Goal: Task Accomplishment & Management: Complete application form

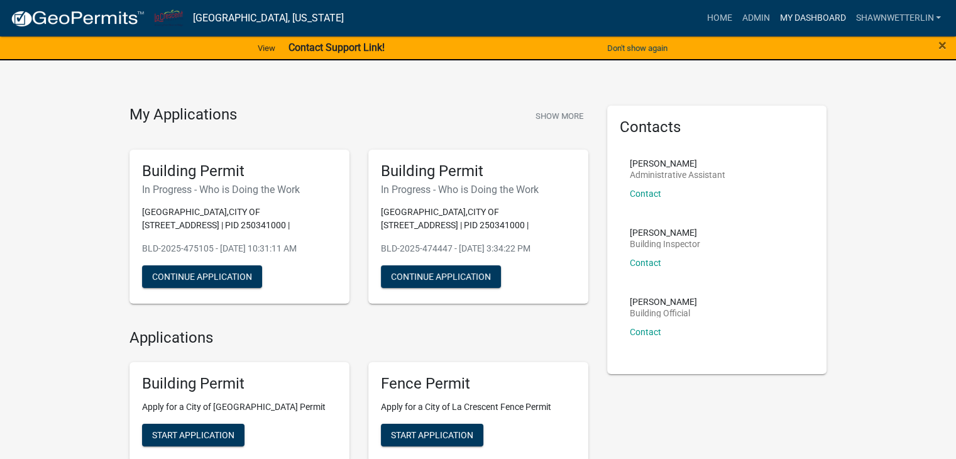
click at [799, 19] on link "My Dashboard" at bounding box center [812, 18] width 76 height 24
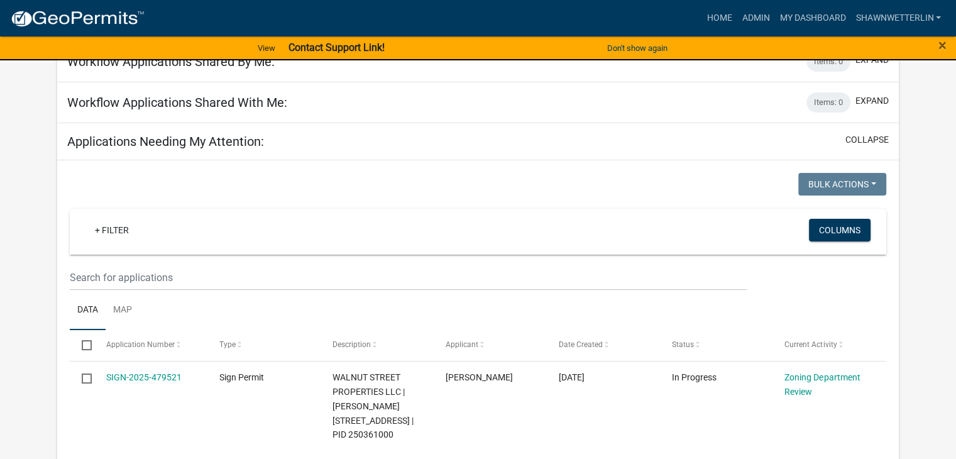
scroll to position [126, 0]
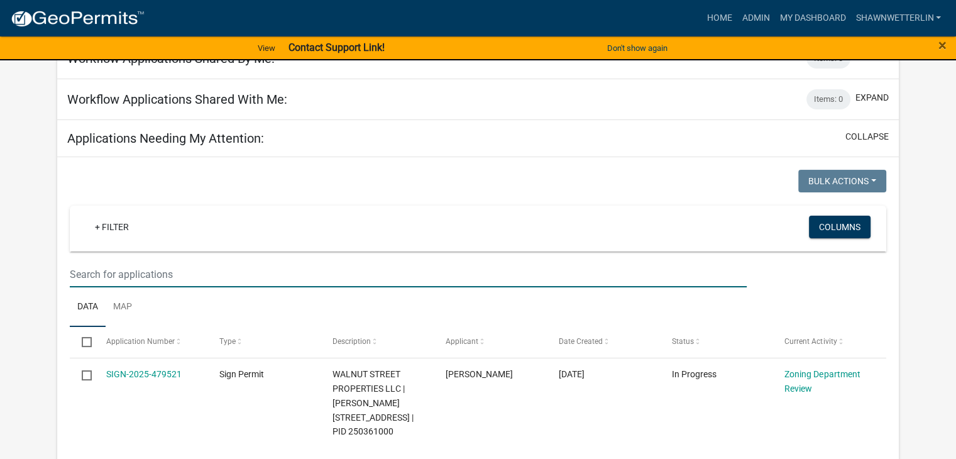
click at [96, 267] on input "text" at bounding box center [408, 274] width 677 height 26
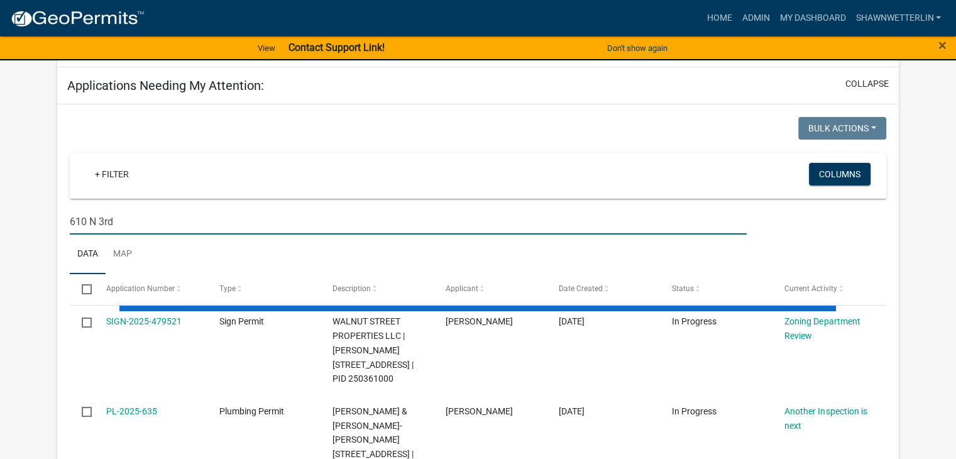
scroll to position [251, 0]
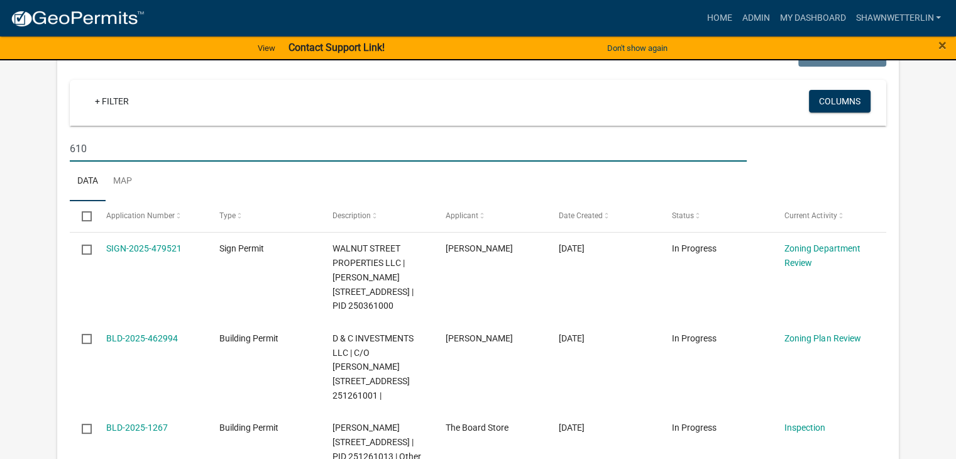
click at [117, 141] on input "610" at bounding box center [408, 149] width 677 height 26
type input "6"
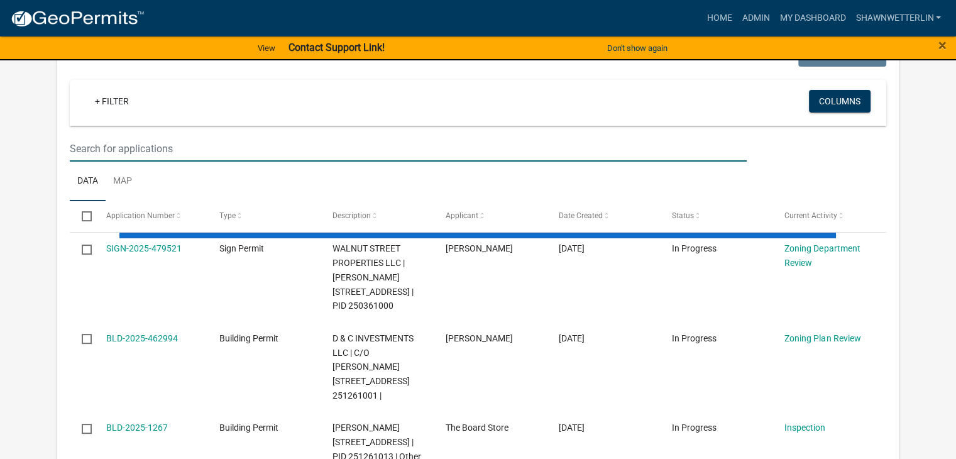
paste input "Lieder"
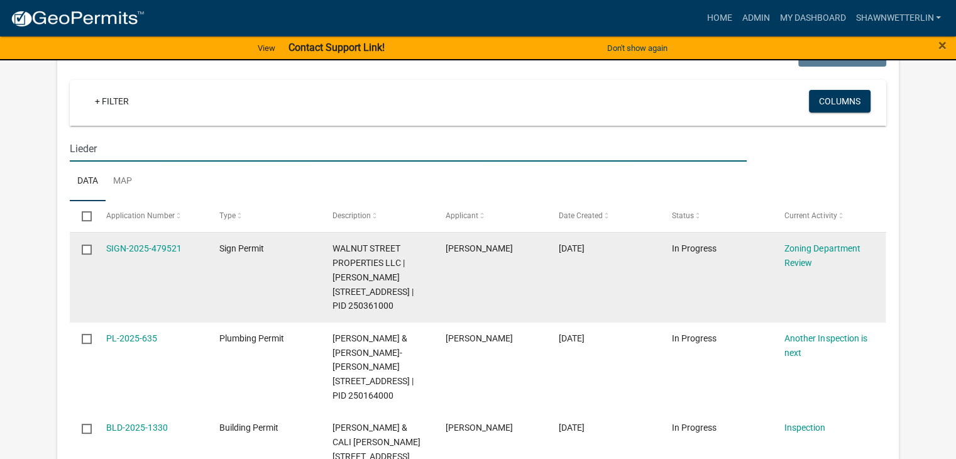
type input "Lieder"
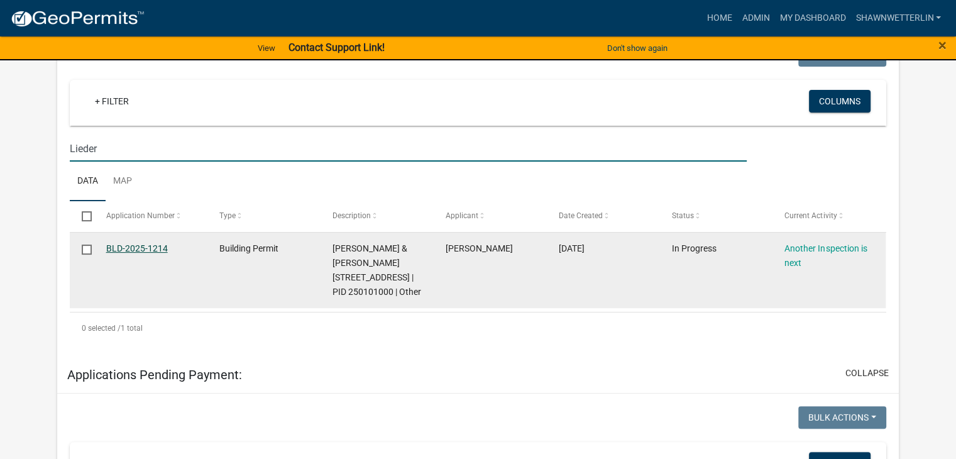
click at [144, 246] on link "BLD-2025-1214" at bounding box center [137, 248] width 62 height 10
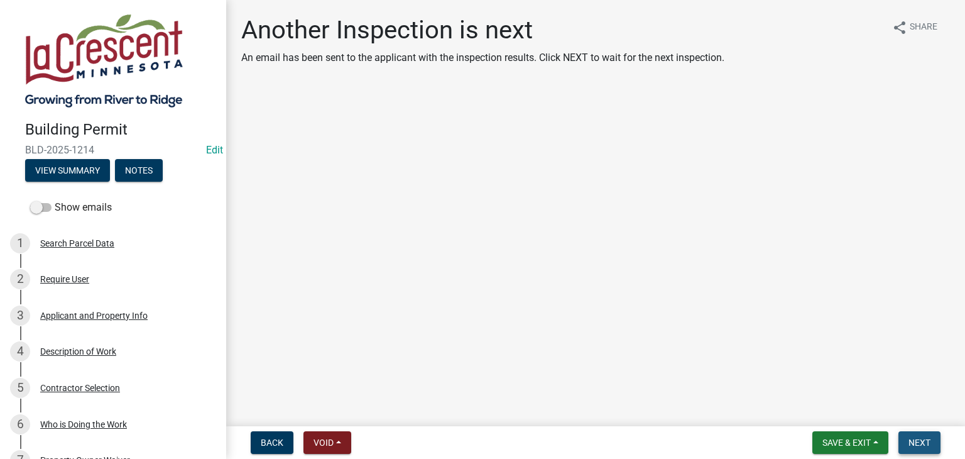
click at [913, 437] on span "Next" at bounding box center [920, 442] width 22 height 10
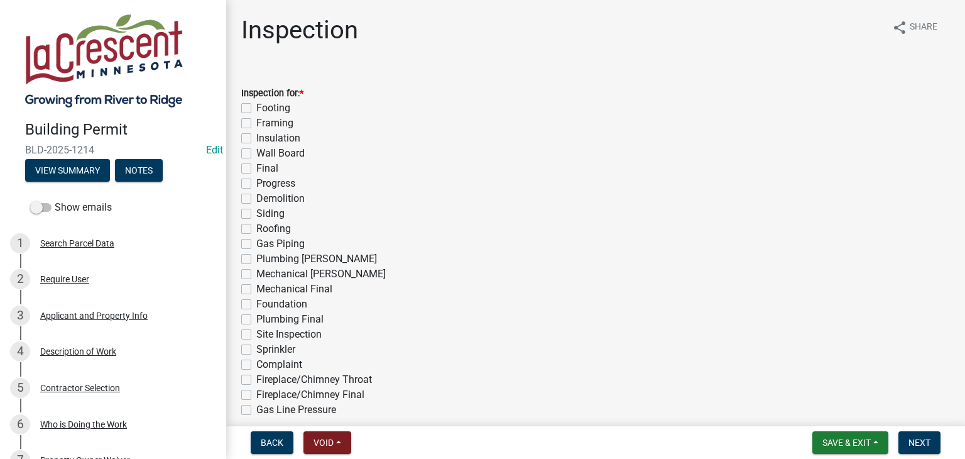
click at [256, 172] on label "Final" at bounding box center [267, 168] width 22 height 15
click at [256, 169] on input "Final" at bounding box center [260, 165] width 8 height 8
checkbox input "true"
checkbox input "false"
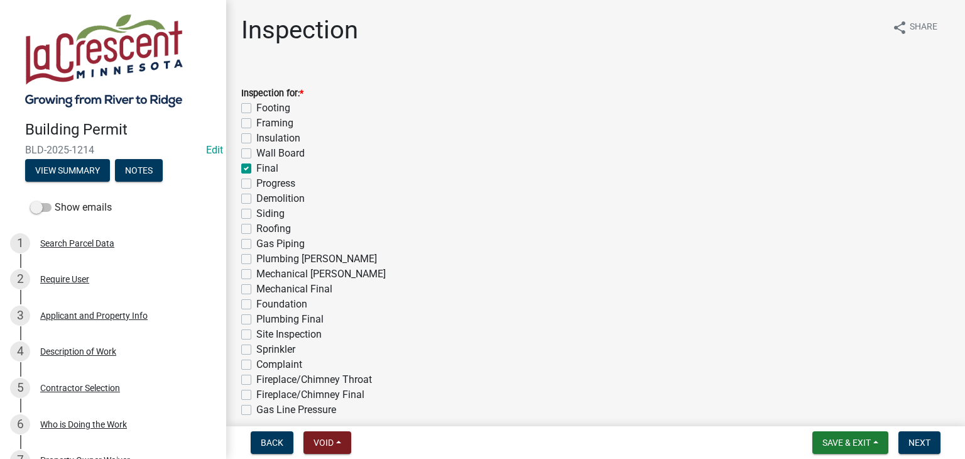
checkbox input "false"
checkbox input "true"
checkbox input "false"
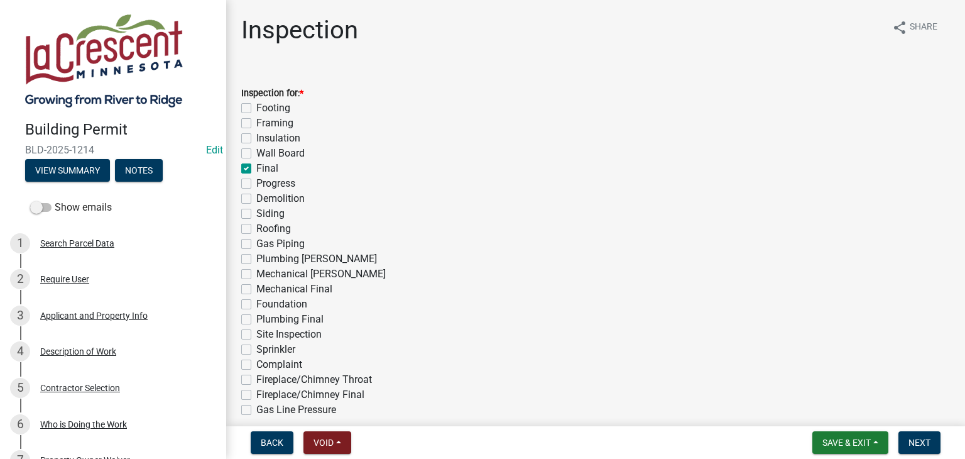
checkbox input "false"
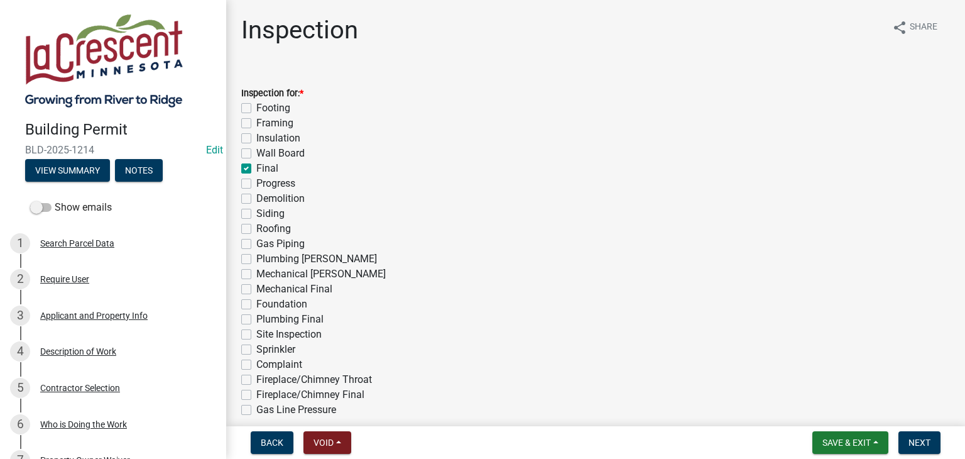
checkbox input "false"
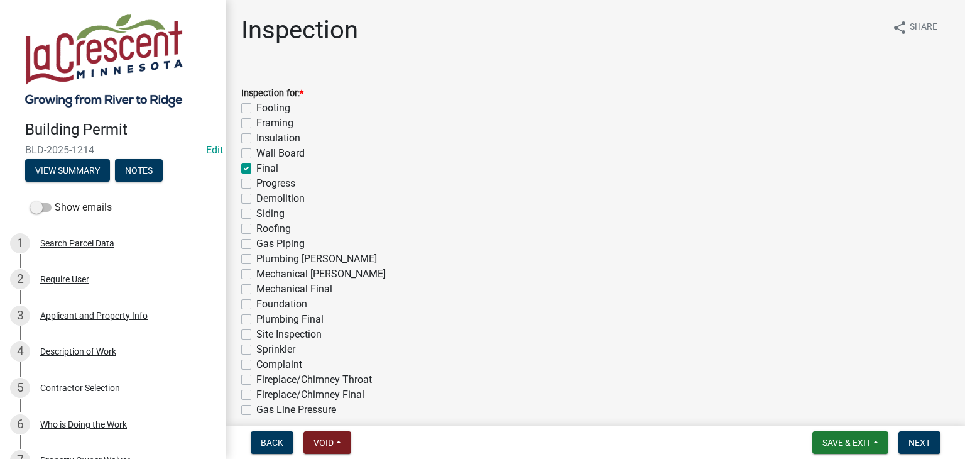
checkbox input "false"
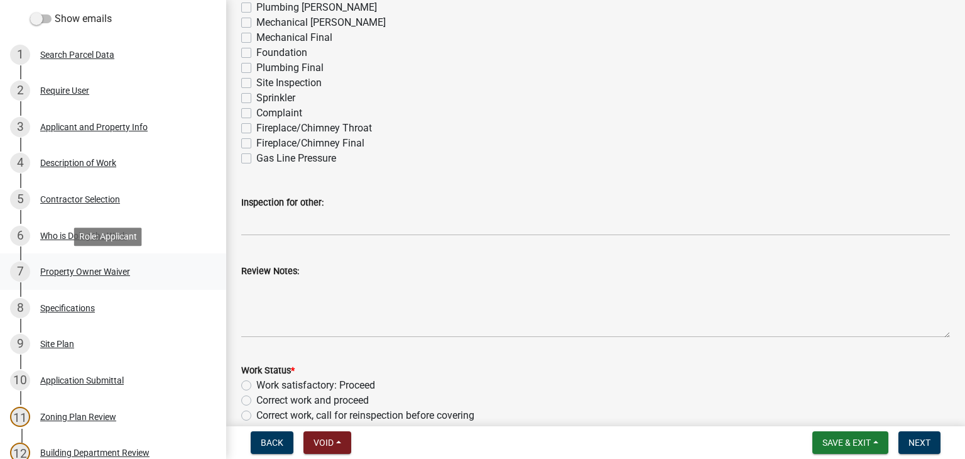
scroll to position [503, 0]
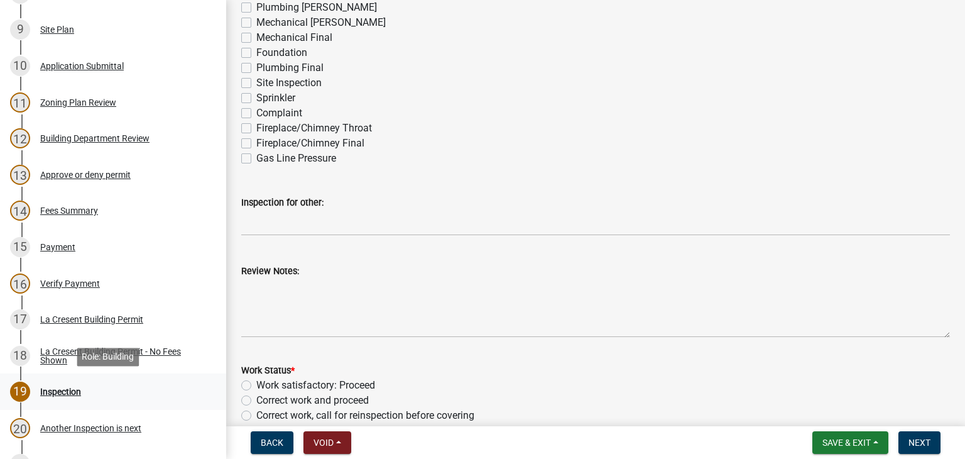
click at [68, 393] on div "Inspection" at bounding box center [60, 391] width 41 height 9
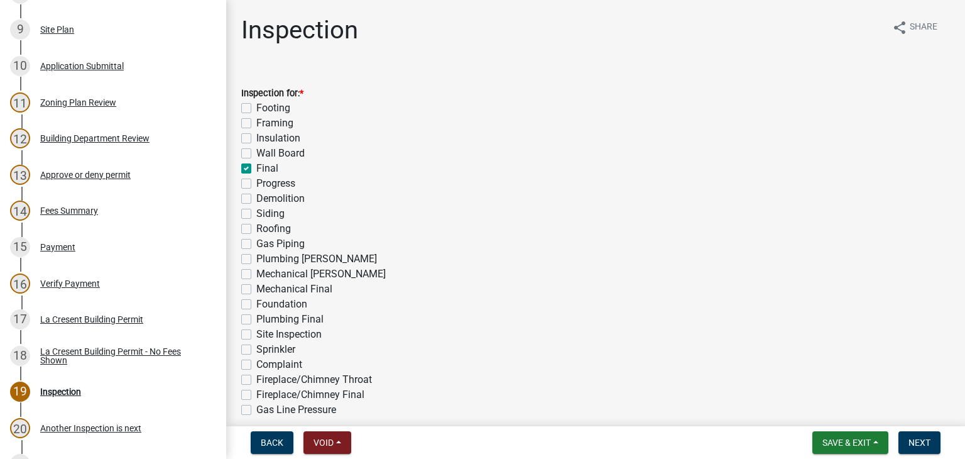
scroll to position [251, 0]
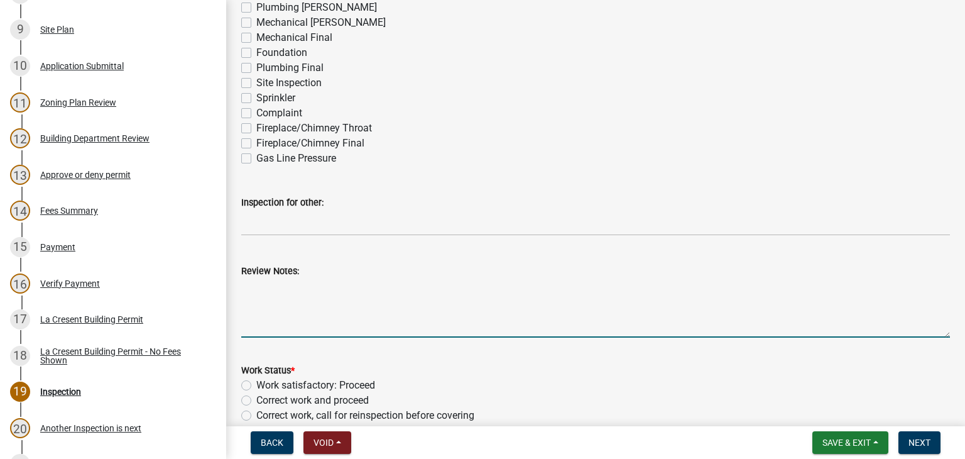
click at [341, 292] on textarea "Review Notes:" at bounding box center [595, 307] width 709 height 59
click at [462, 287] on textarea "Electrical inspector has signed of on final:" at bounding box center [595, 307] width 709 height 59
paste textarea "[PERSON_NAME], my wife, mentioned that you wanted us to email you after our hou…"
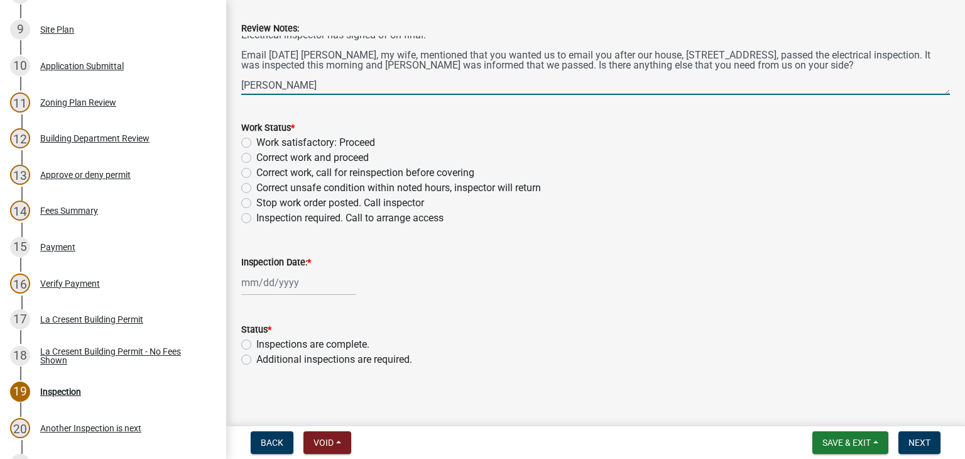
scroll to position [500, 0]
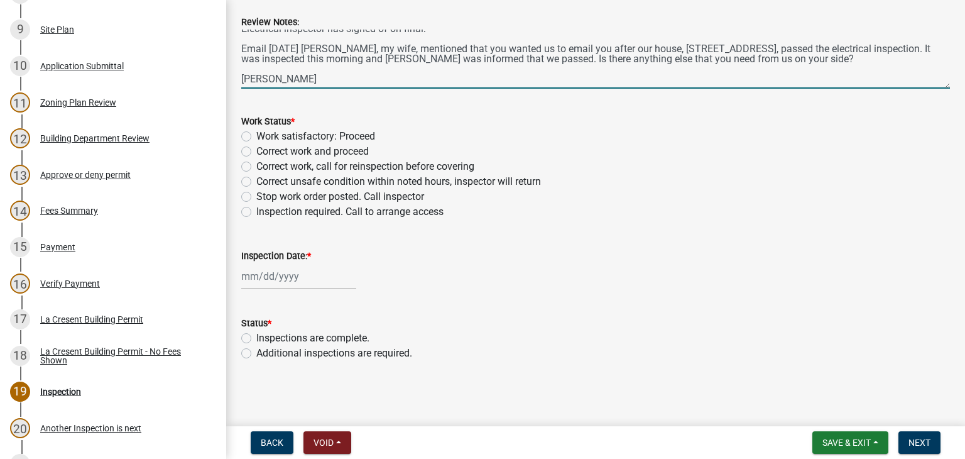
type textarea "Electrical inspector has signed of on final: Email [DATE] [PERSON_NAME], my wif…"
click at [256, 132] on label "Work satisfactory: Proceed" at bounding box center [315, 136] width 119 height 15
click at [256, 132] on input "Work satisfactory: Proceed" at bounding box center [260, 133] width 8 height 8
radio input "true"
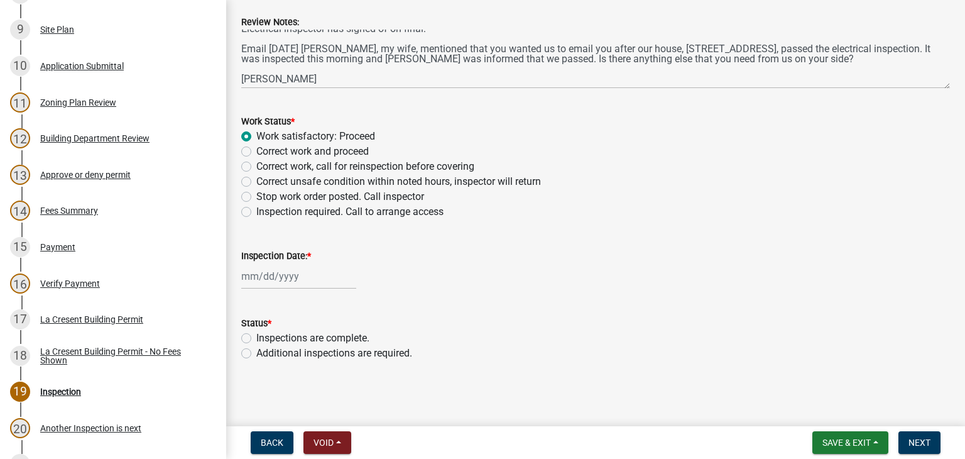
click at [266, 278] on div at bounding box center [298, 276] width 115 height 26
select select "9"
select select "2025"
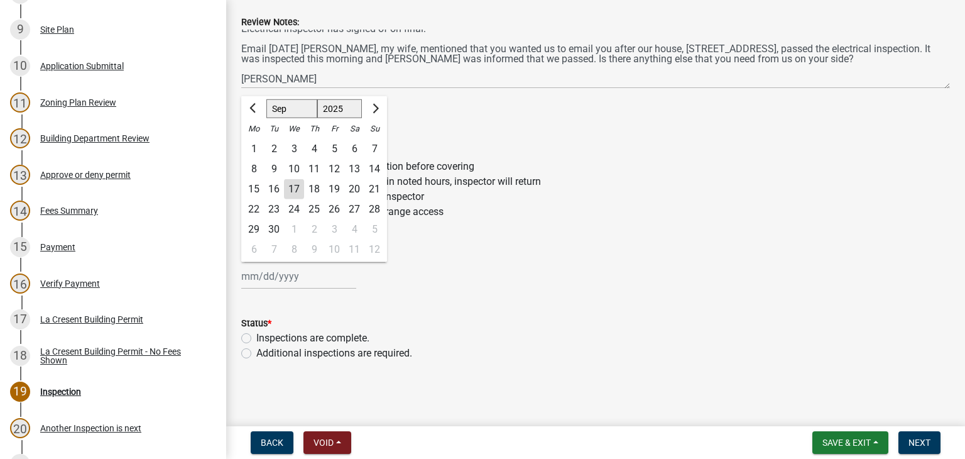
click at [290, 190] on div "17" at bounding box center [294, 189] width 20 height 20
type input "[DATE]"
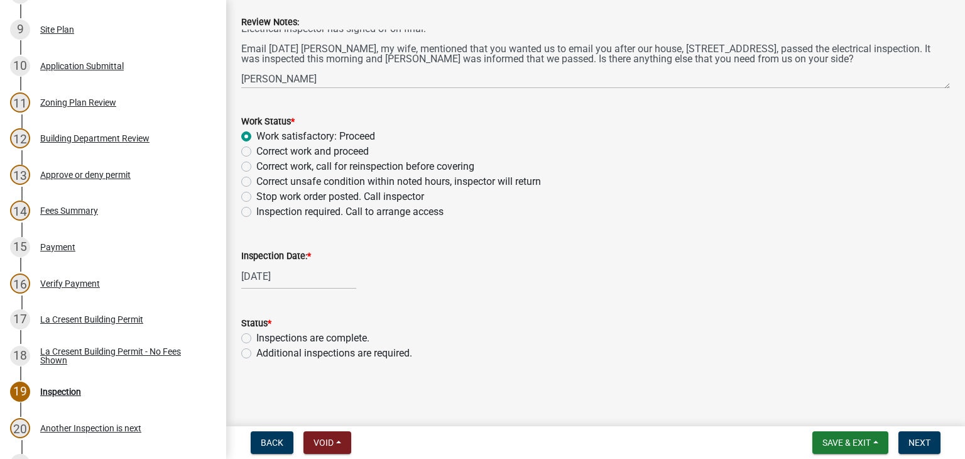
click at [256, 334] on label "Inspections are complete." at bounding box center [312, 337] width 113 height 15
click at [256, 334] on input "Inspections are complete." at bounding box center [260, 334] width 8 height 8
radio input "true"
click at [920, 443] on span "Next" at bounding box center [920, 442] width 22 height 10
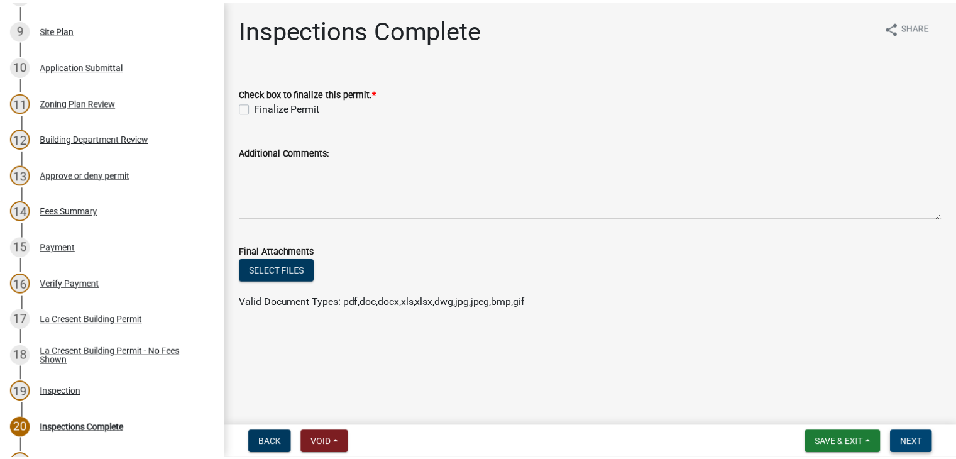
scroll to position [538, 0]
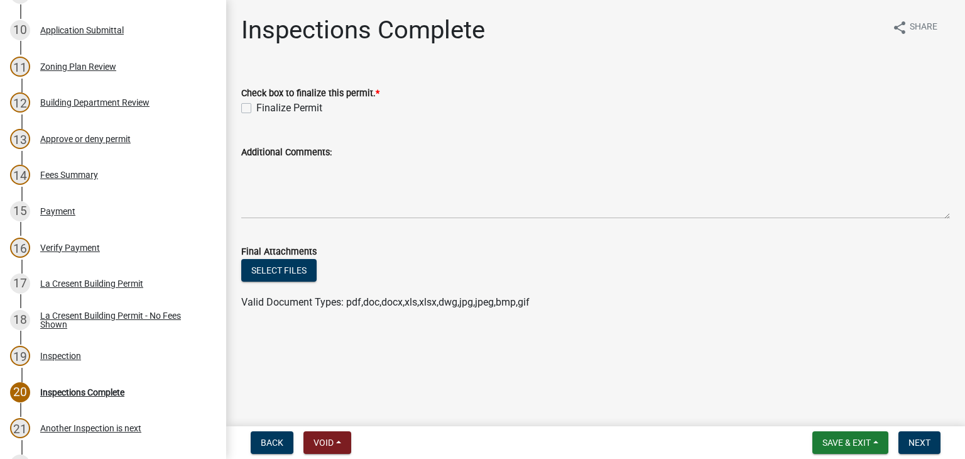
click at [256, 111] on label "Finalize Permit" at bounding box center [289, 108] width 66 height 15
click at [256, 109] on input "Finalize Permit" at bounding box center [260, 105] width 8 height 8
checkbox input "true"
click at [922, 438] on span "Next" at bounding box center [920, 442] width 22 height 10
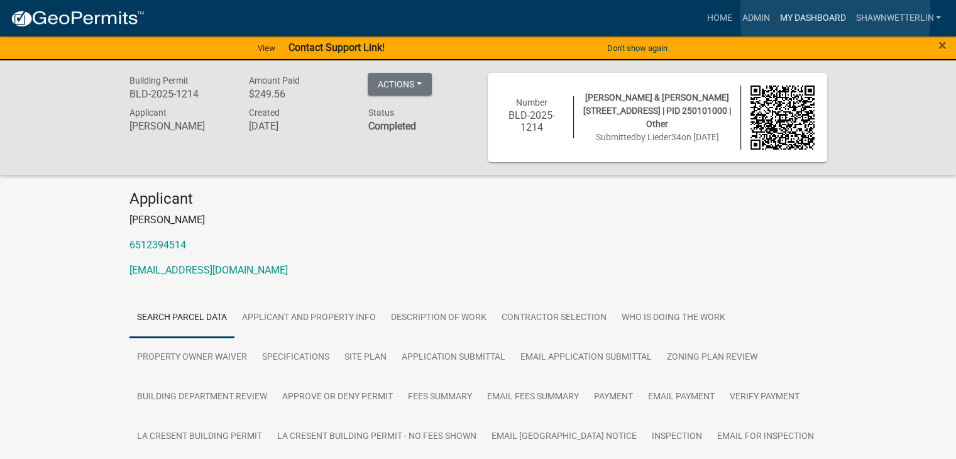
click at [835, 16] on link "My Dashboard" at bounding box center [812, 18] width 76 height 24
